Goal: Task Accomplishment & Management: Complete application form

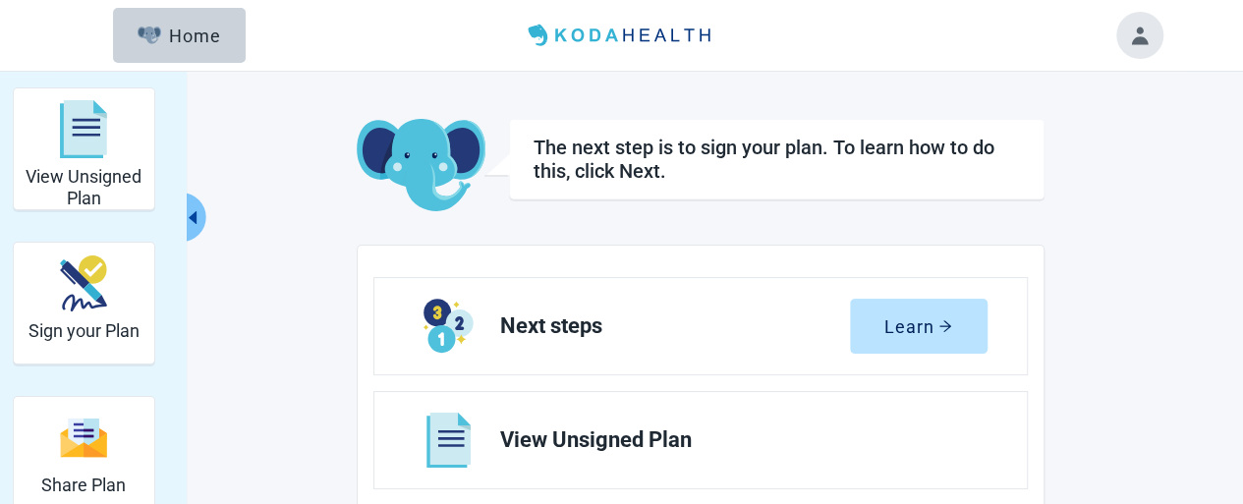
click at [827, 329] on span "Next steps" at bounding box center [675, 326] width 350 height 24
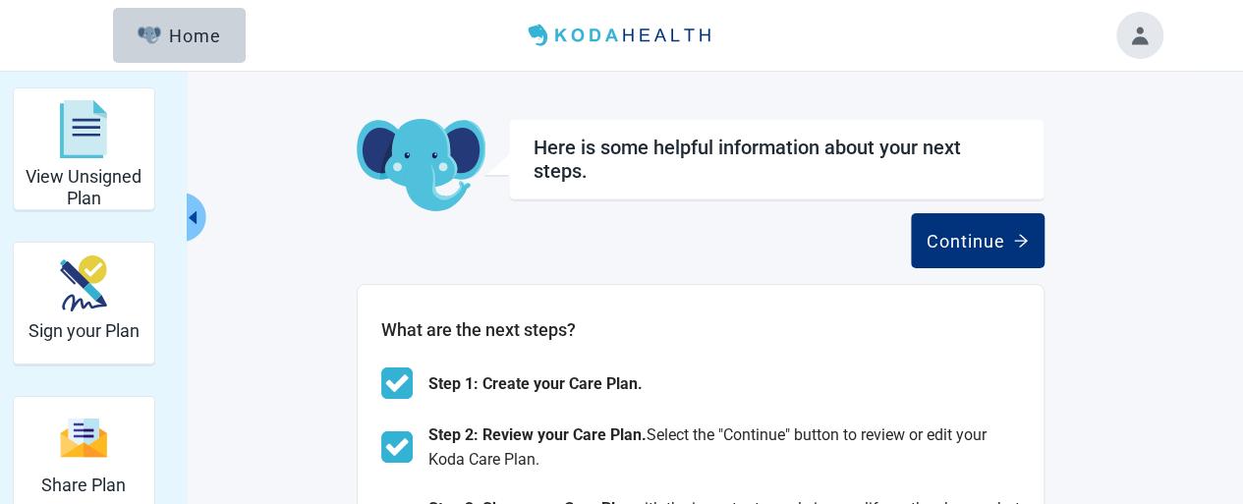
click at [931, 324] on h2 "What are the next steps?" at bounding box center [700, 330] width 638 height 28
click at [937, 250] on button "Continue" at bounding box center [978, 240] width 134 height 55
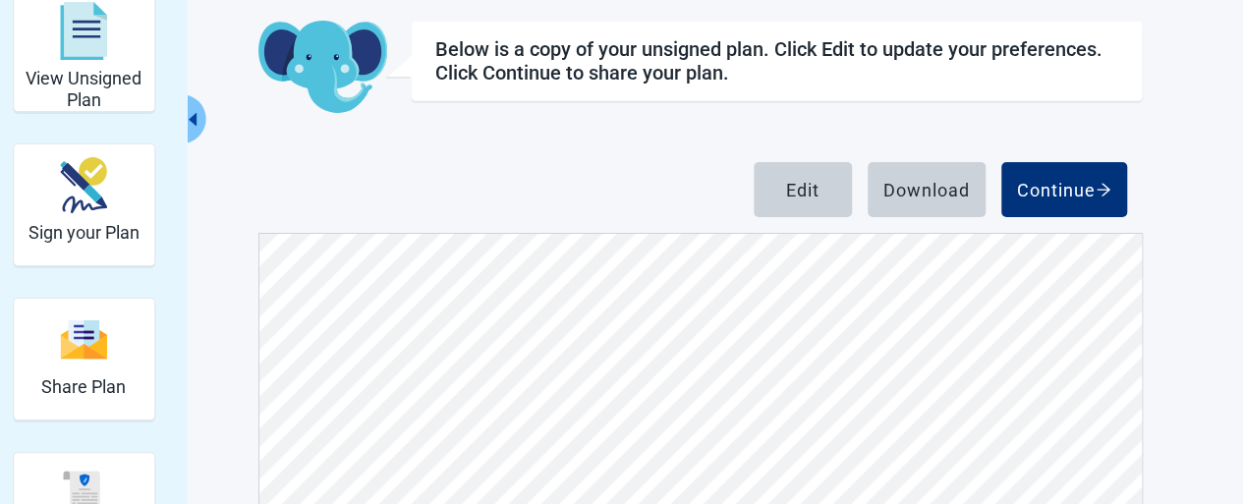
scroll to position [688, 0]
click at [1039, 182] on div "Continue" at bounding box center [1064, 190] width 94 height 20
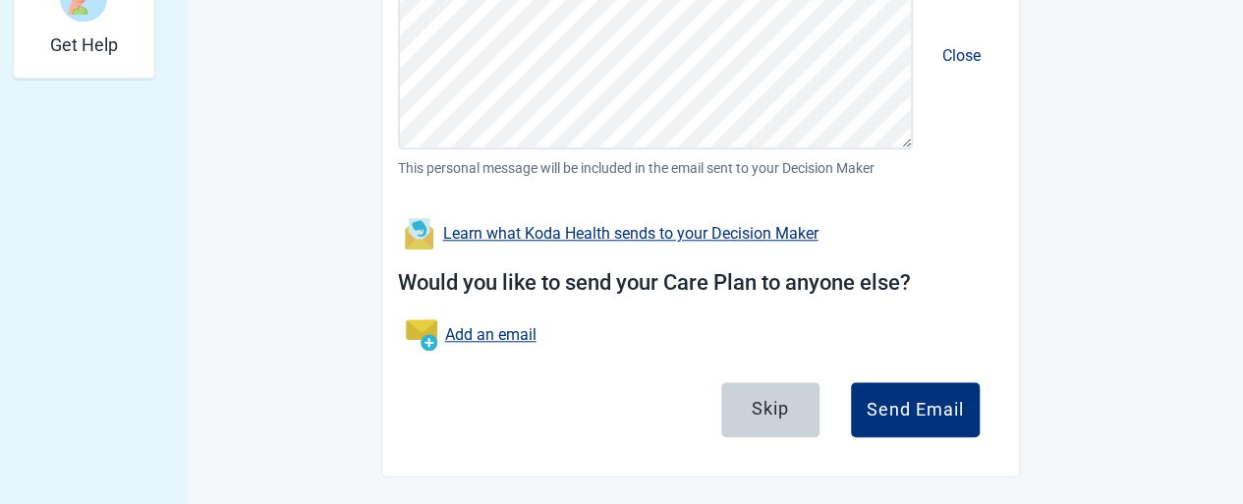
scroll to position [750, 0]
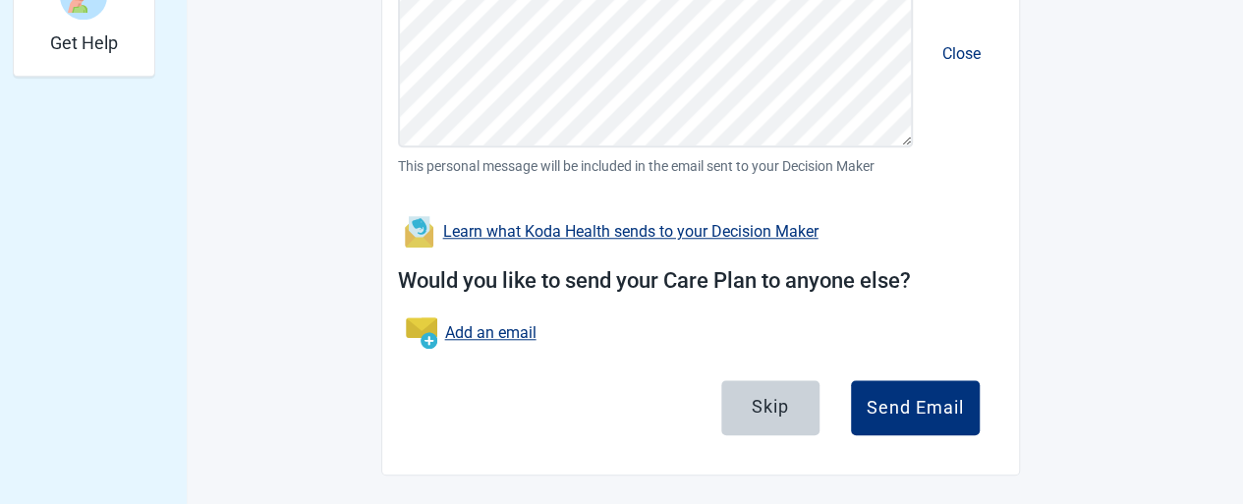
click at [780, 396] on div "Skip" at bounding box center [769, 406] width 37 height 20
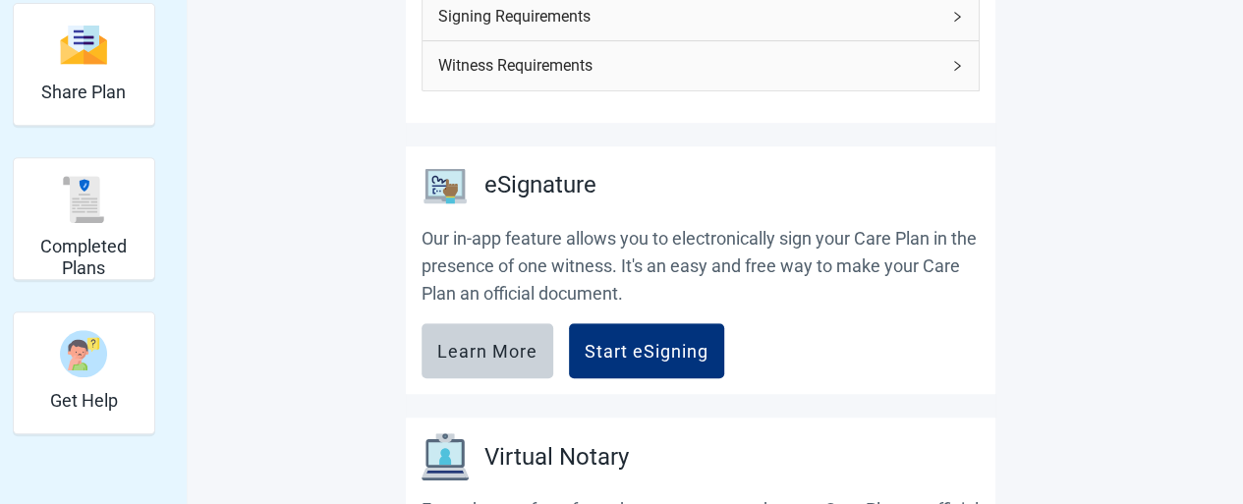
scroll to position [491, 0]
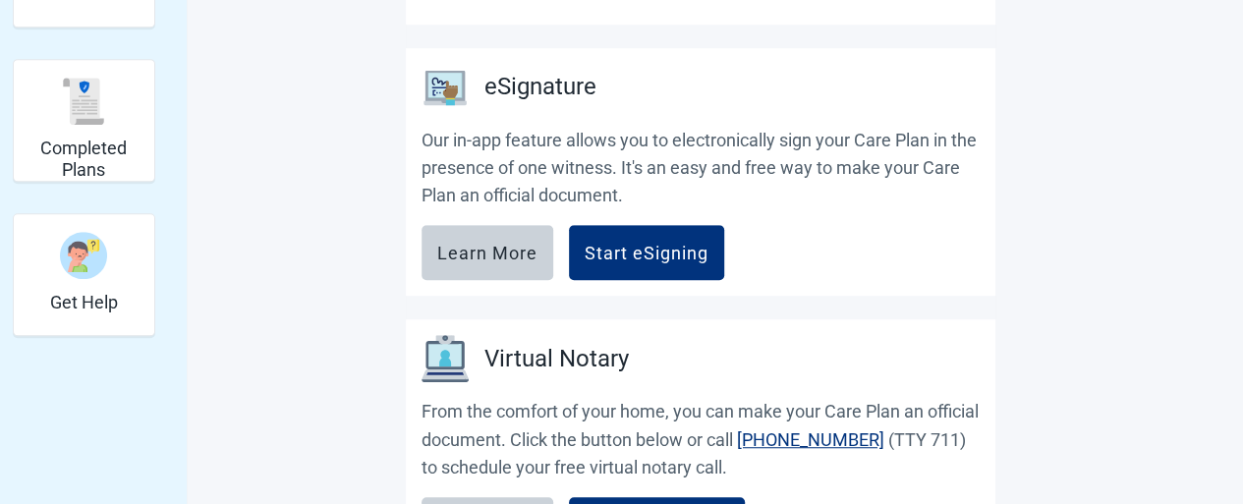
click at [605, 249] on div "Start eSigning" at bounding box center [646, 253] width 124 height 20
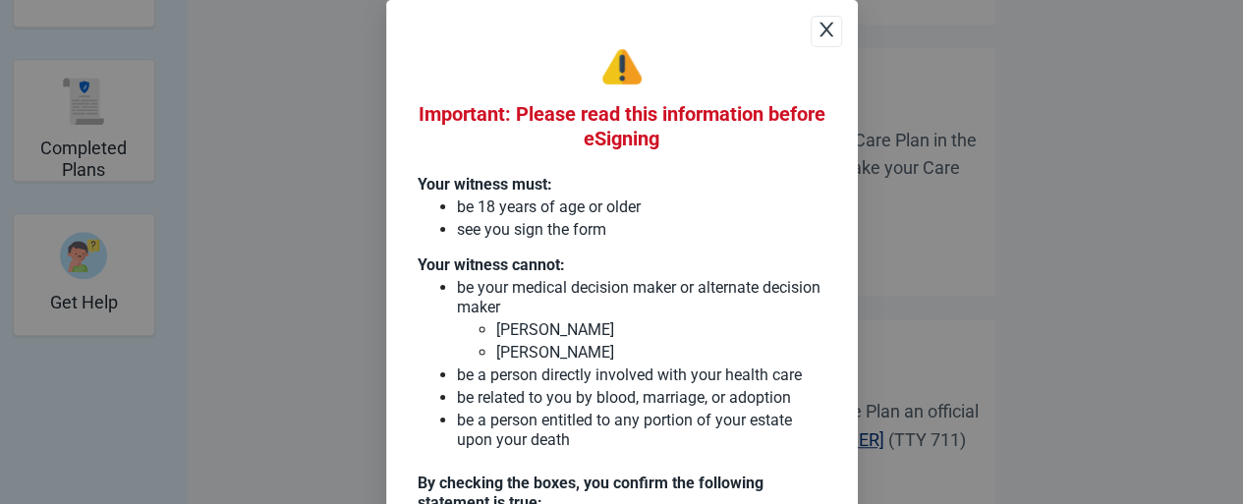
click at [819, 28] on icon "close" at bounding box center [826, 30] width 20 height 20
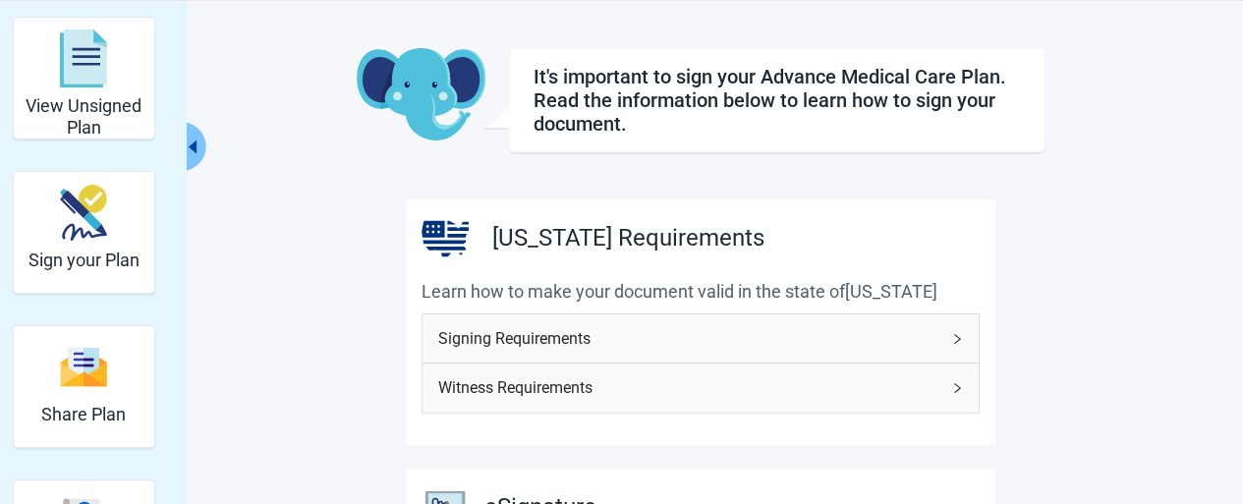
scroll to position [0, 0]
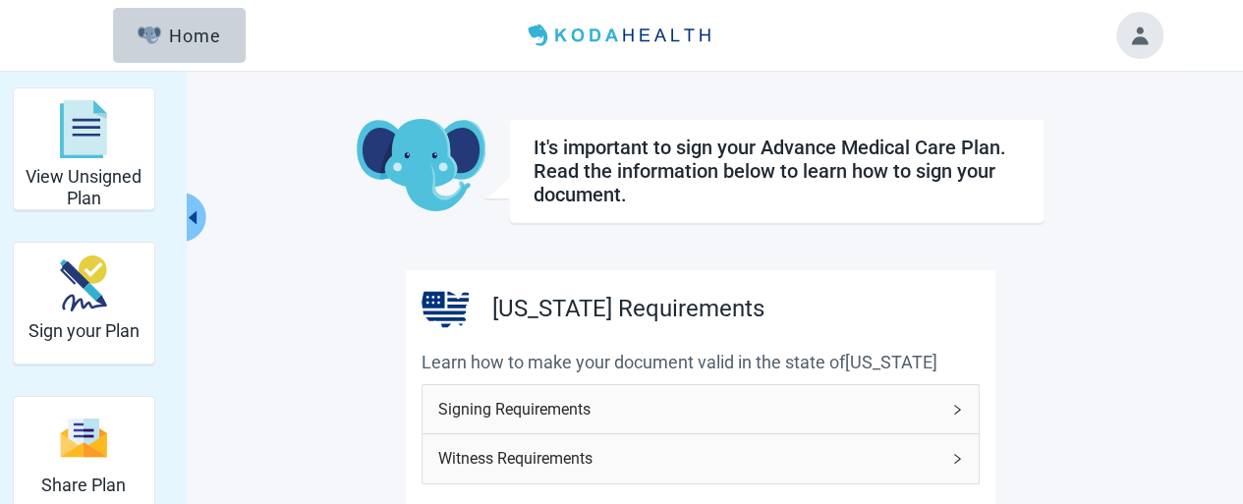
click at [1135, 32] on button "Toggle account menu" at bounding box center [1139, 35] width 47 height 47
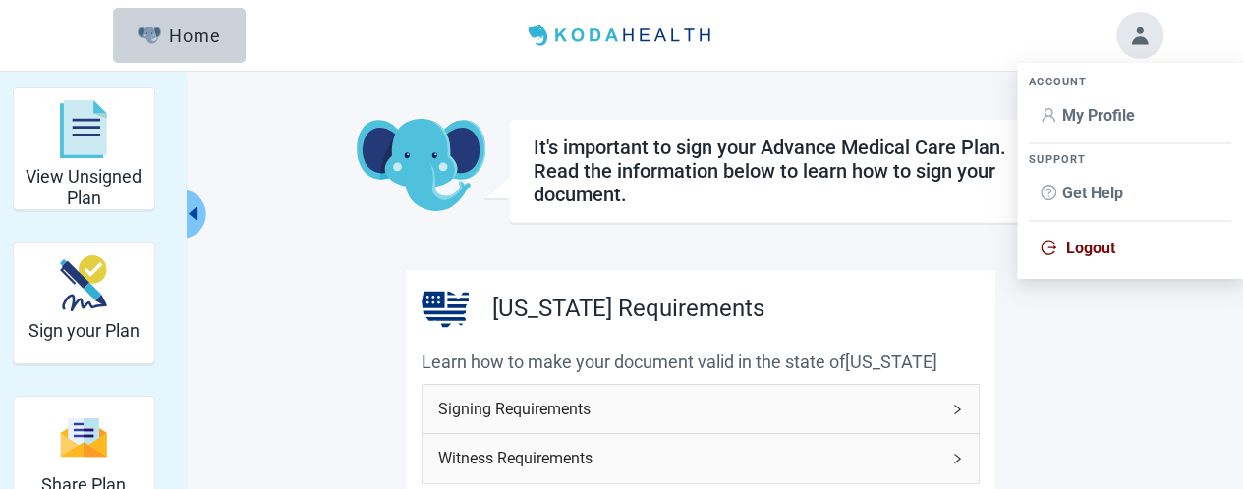
click at [1080, 252] on span "Logout" at bounding box center [1090, 248] width 49 height 19
